Goal: Find specific page/section: Find specific page/section

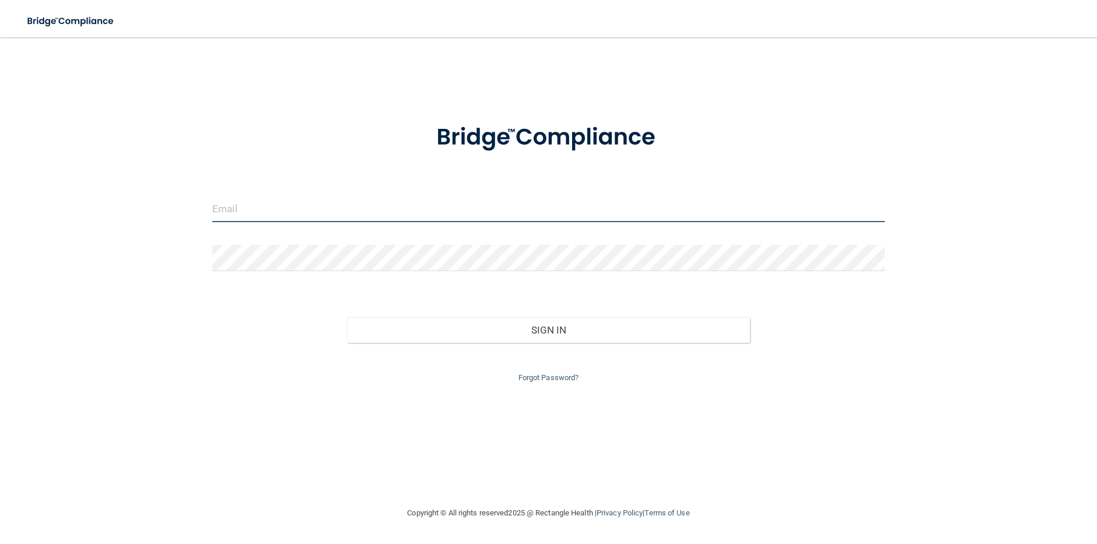
type input "[EMAIL_ADDRESS][DOMAIN_NAME]"
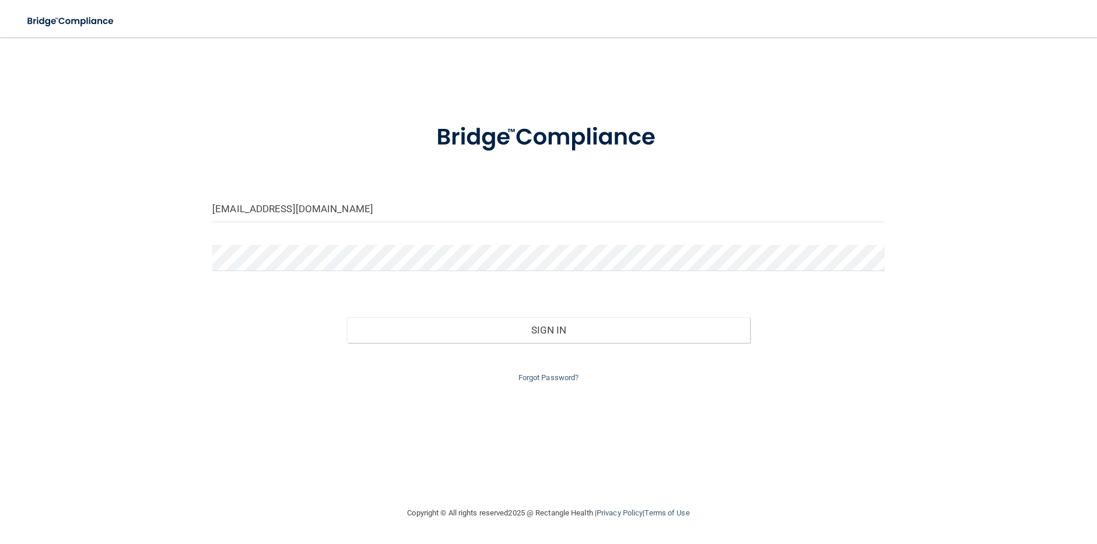
click at [418, 345] on div "Forgot Password?" at bounding box center [549, 364] width 690 height 42
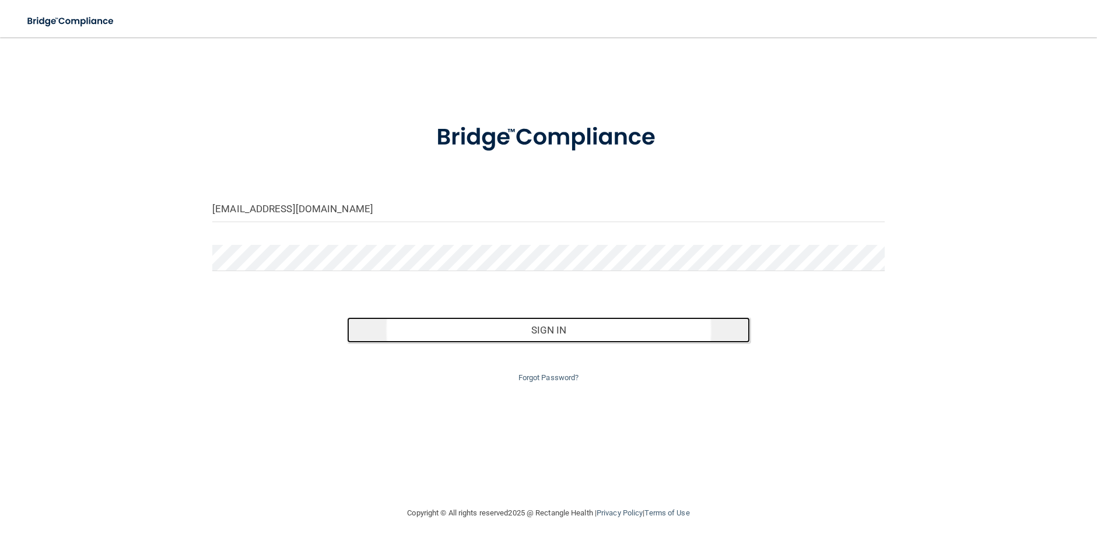
click at [419, 334] on button "Sign In" at bounding box center [549, 330] width 404 height 26
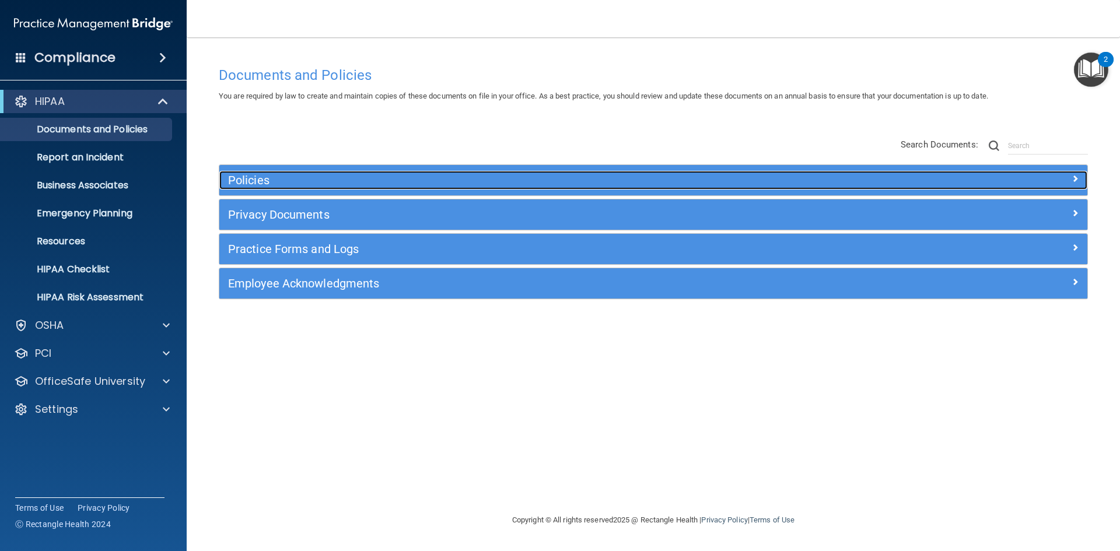
click at [300, 180] on h5 "Policies" at bounding box center [544, 180] width 633 height 13
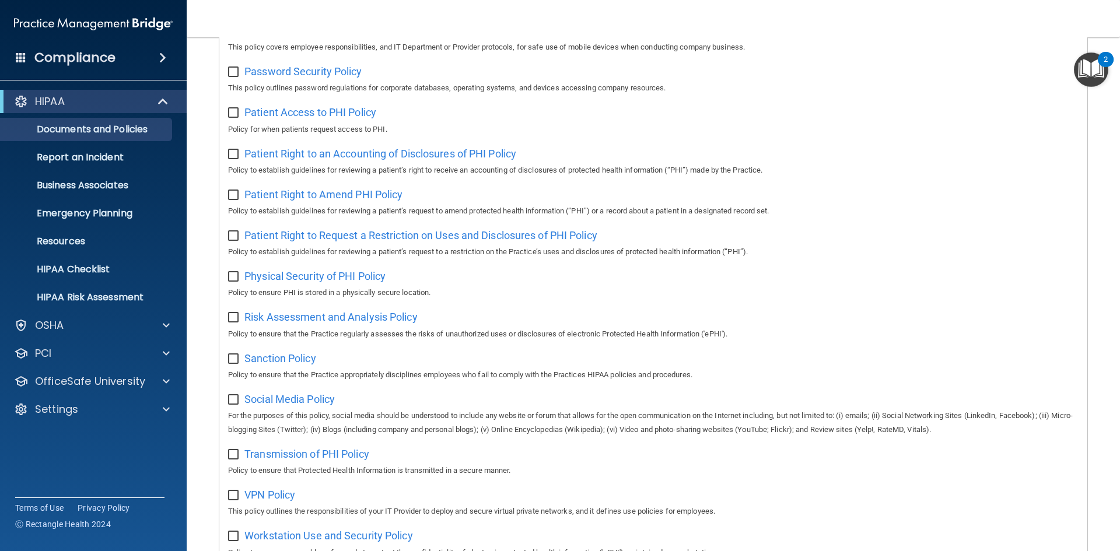
scroll to position [525, 0]
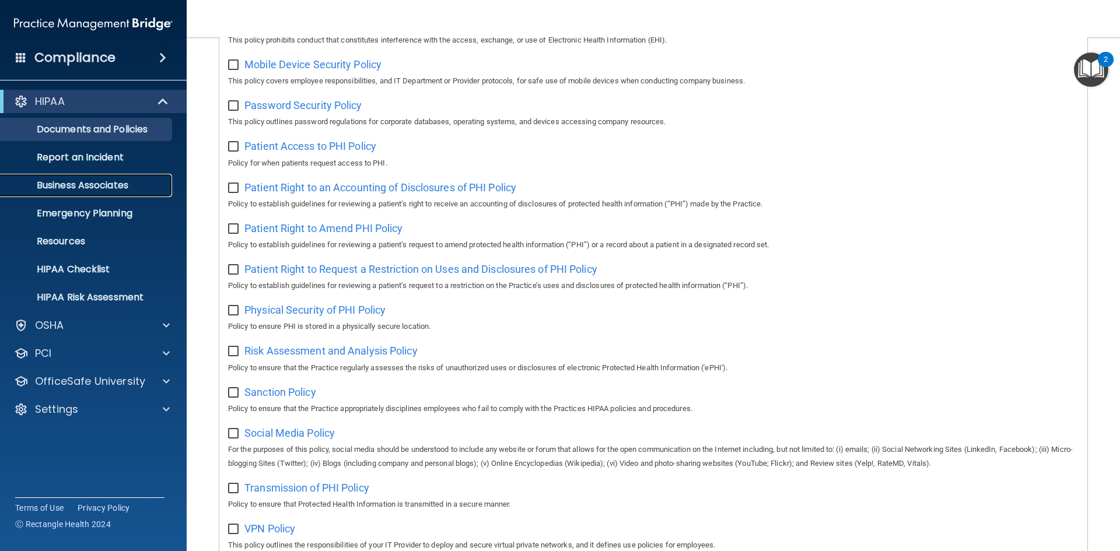
click at [106, 185] on p "Business Associates" at bounding box center [87, 186] width 159 height 12
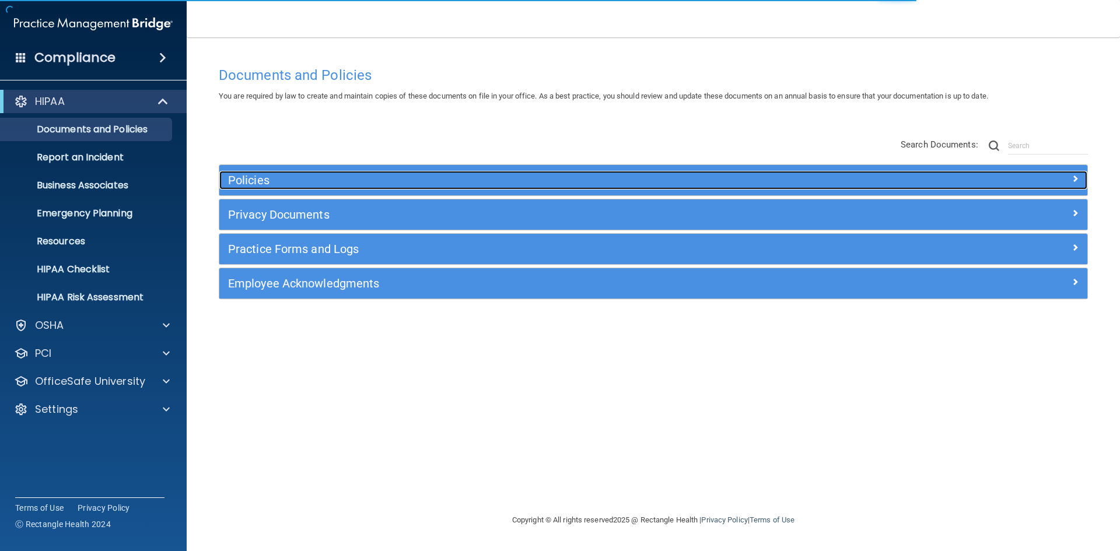
click at [366, 182] on h5 "Policies" at bounding box center [544, 180] width 633 height 13
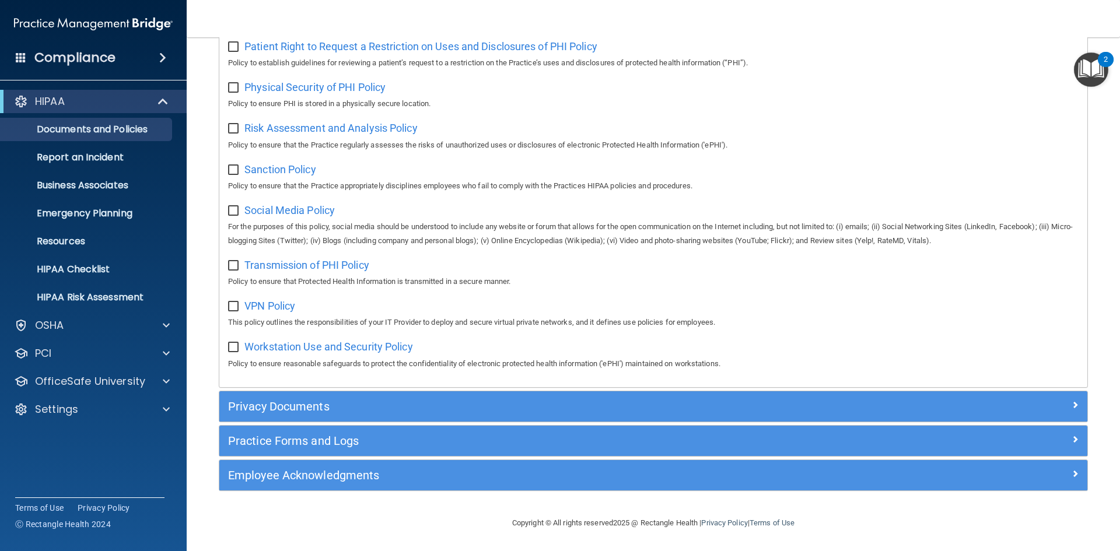
scroll to position [760, 0]
click at [59, 188] on p "Business Associates" at bounding box center [87, 186] width 159 height 12
